Goal: Navigation & Orientation: Find specific page/section

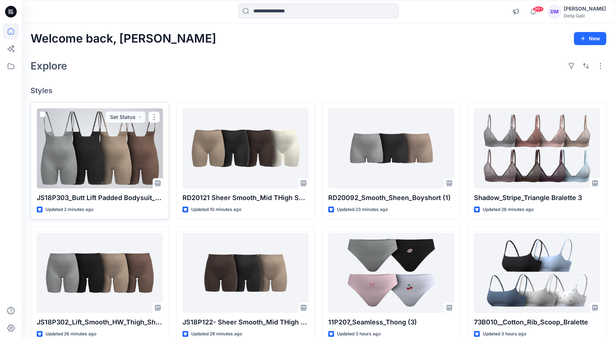
click at [114, 152] on div at bounding box center [100, 148] width 126 height 80
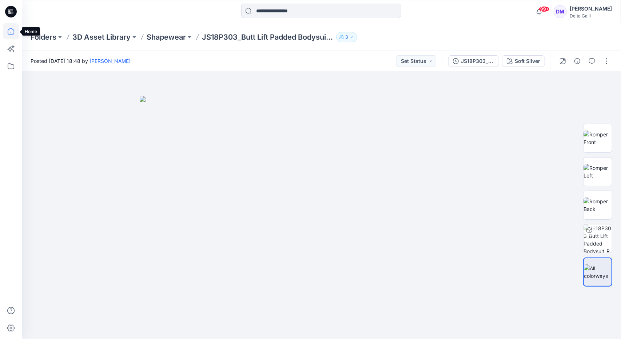
click at [12, 29] on icon at bounding box center [11, 31] width 7 height 7
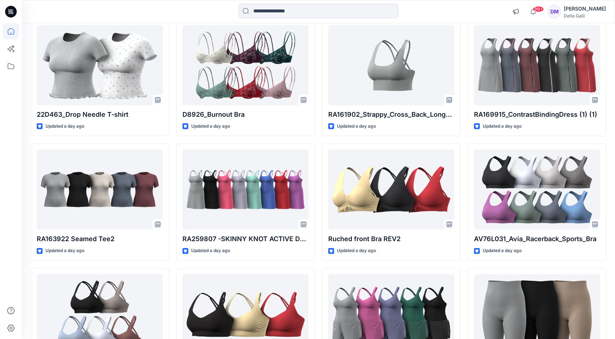
scroll to position [864, 0]
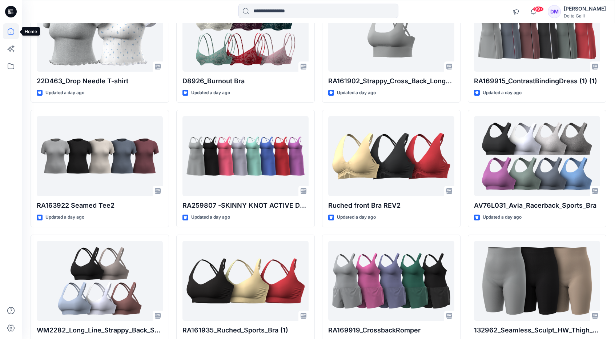
click at [10, 28] on icon at bounding box center [11, 31] width 16 height 16
click at [10, 67] on icon at bounding box center [11, 66] width 16 height 16
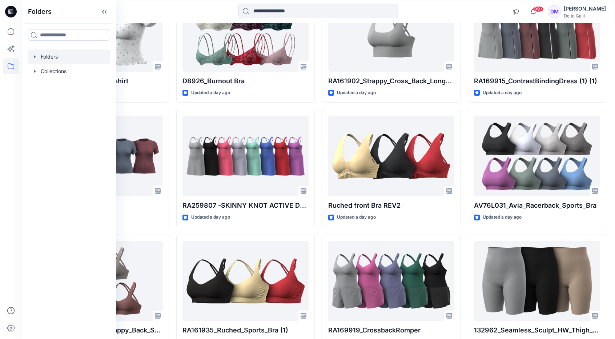
click at [45, 59] on div at bounding box center [69, 56] width 83 height 15
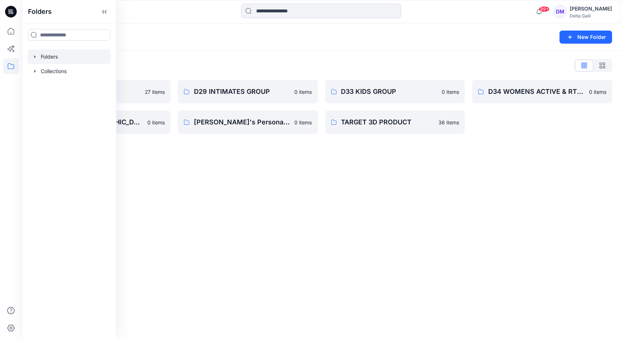
click at [177, 53] on div "Folders List 3D Asset Library 27 items Delta Galil USA 0 items D29 INTIMATES GR…" at bounding box center [321, 97] width 599 height 92
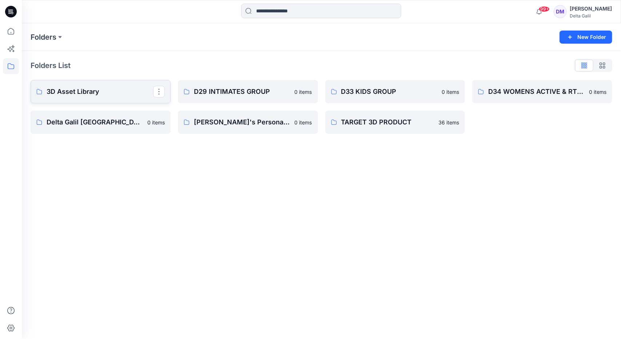
click at [116, 85] on link "3D Asset Library" at bounding box center [101, 91] width 140 height 23
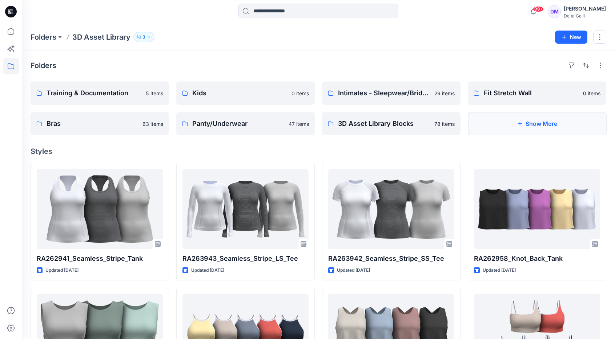
click at [493, 122] on button "Show More" at bounding box center [537, 123] width 139 height 23
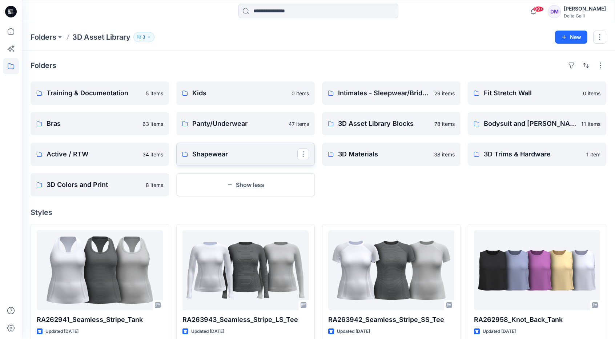
click at [221, 149] on p "Shapewear" at bounding box center [244, 154] width 105 height 10
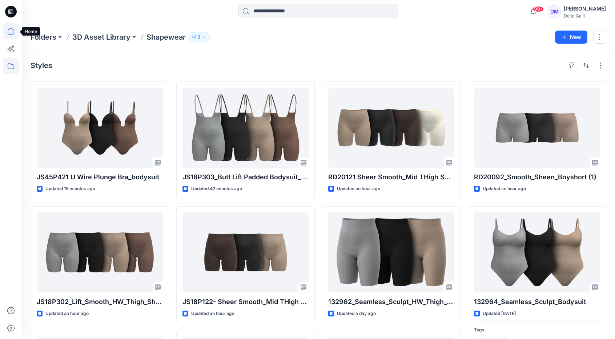
click at [13, 35] on icon at bounding box center [11, 31] width 16 height 16
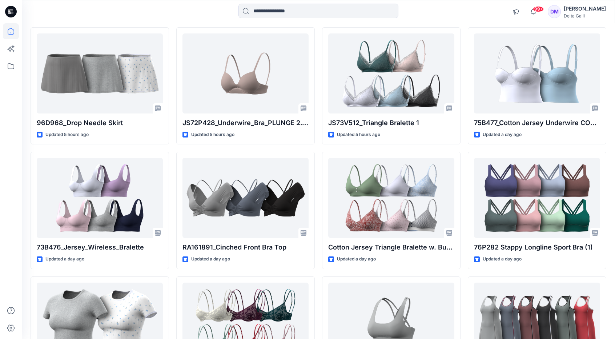
scroll to position [573, 0]
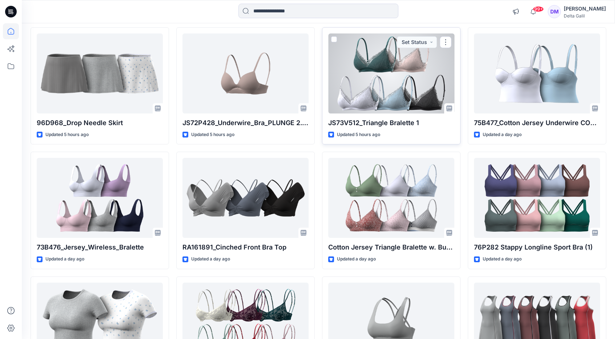
click at [369, 123] on p "JS73V512_Triangle Bralette 1" at bounding box center [391, 123] width 126 height 10
click at [424, 83] on div at bounding box center [391, 73] width 126 height 80
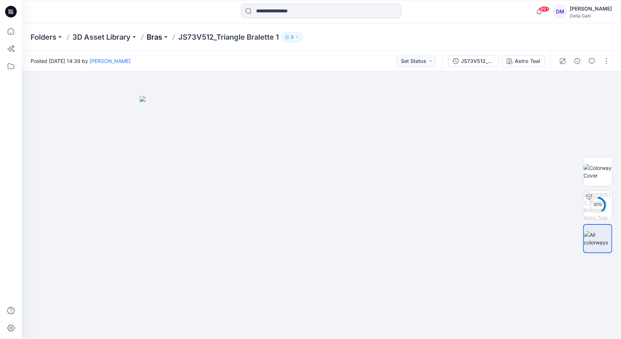
click at [156, 38] on p "Bras" at bounding box center [155, 37] width 16 height 10
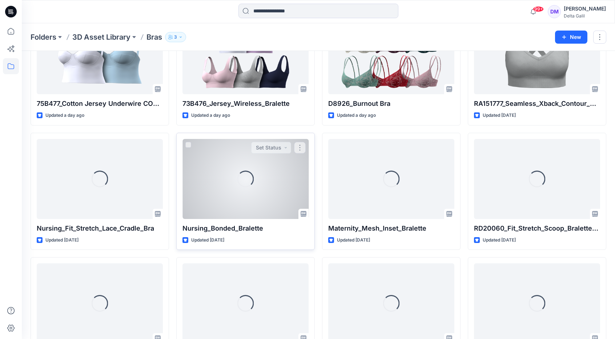
scroll to position [324, 0]
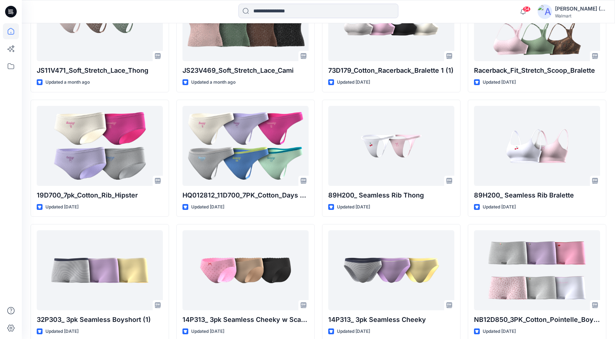
scroll to position [1794, 0]
